Goal: Task Accomplishment & Management: Manage account settings

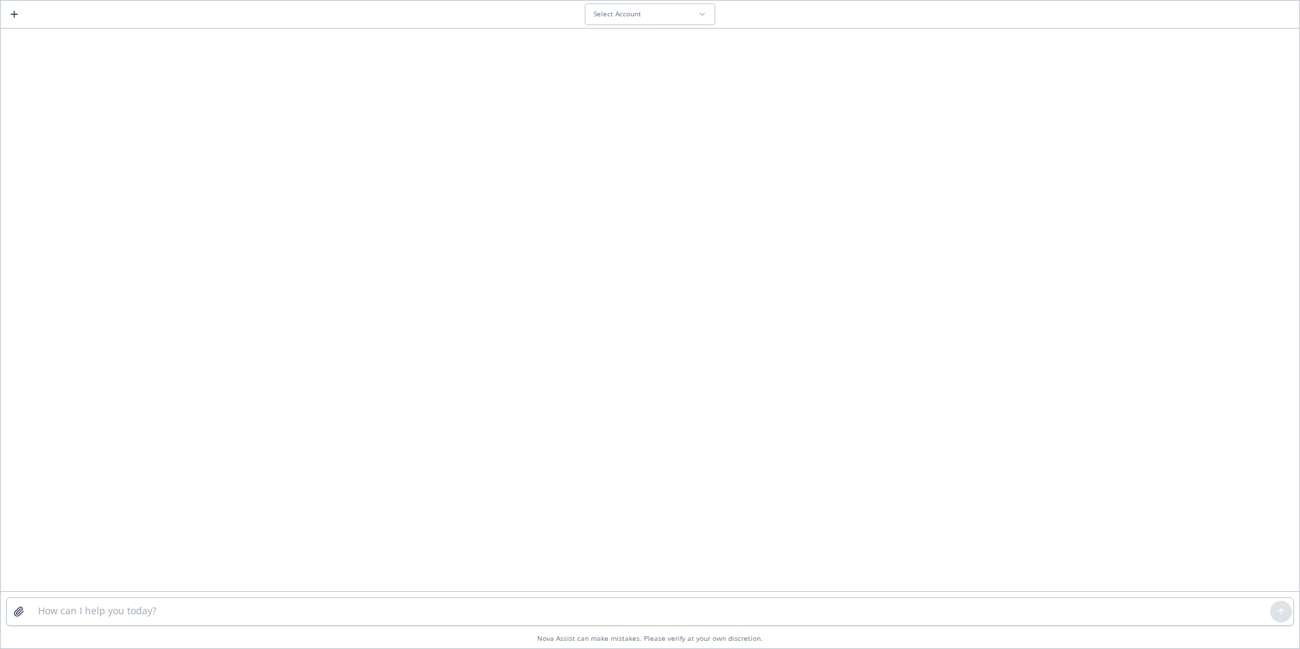
click at [210, 246] on div at bounding box center [650, 311] width 1299 height 560
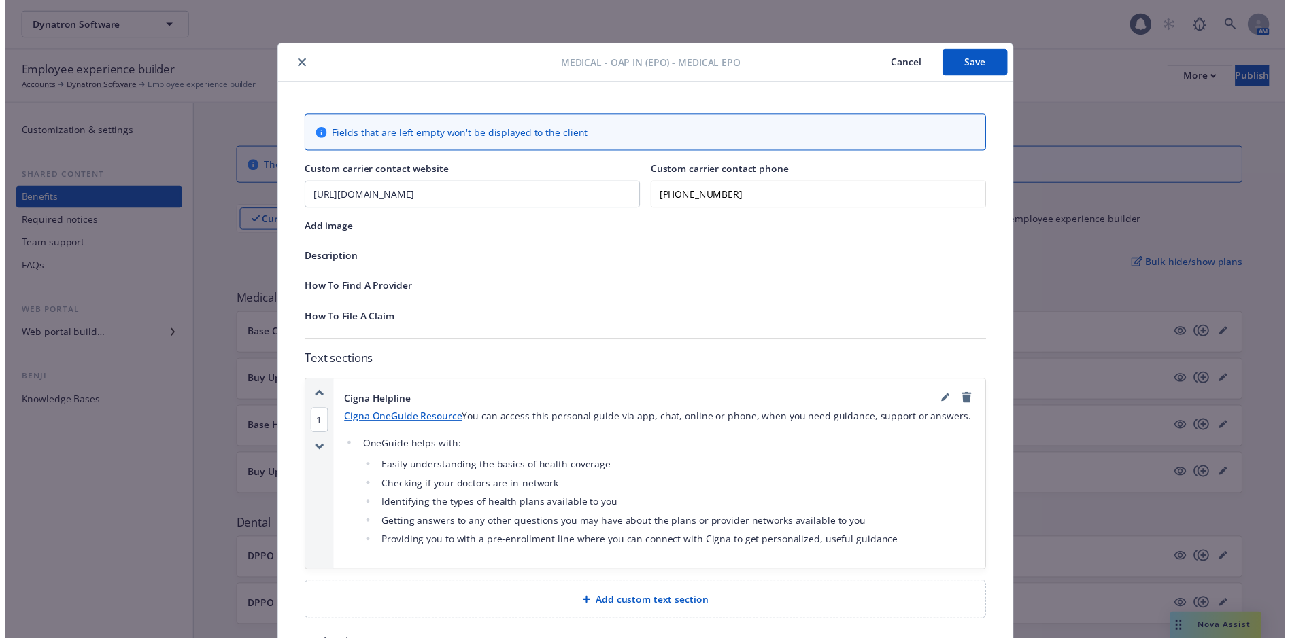
scroll to position [41, 0]
